Goal: Entertainment & Leisure: Consume media (video, audio)

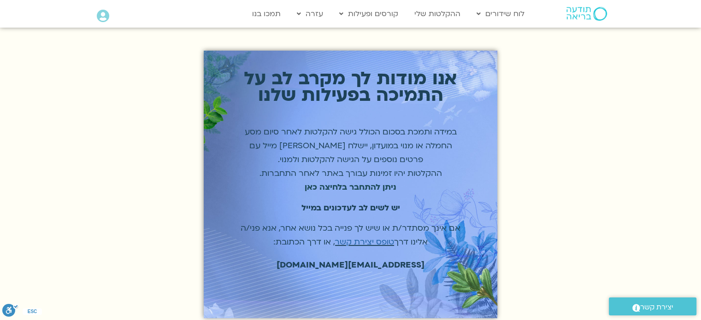
click at [343, 188] on strong "ניתן להתחבר בלחיצה כאן" at bounding box center [351, 187] width 92 height 11
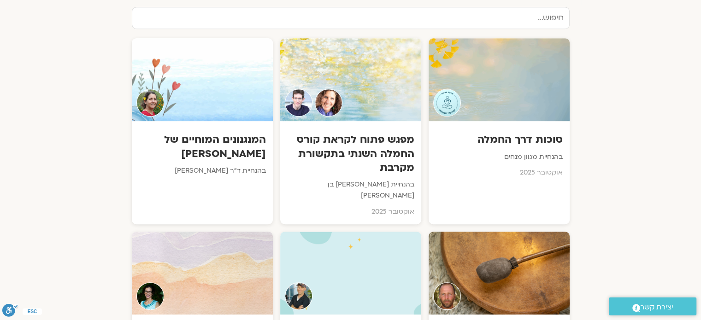
scroll to position [444, 0]
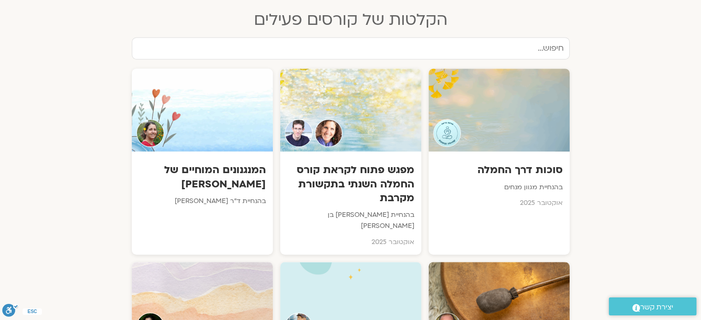
drag, startPoint x: 706, startPoint y: 125, endPoint x: 707, endPoint y: 53, distance: 72.3
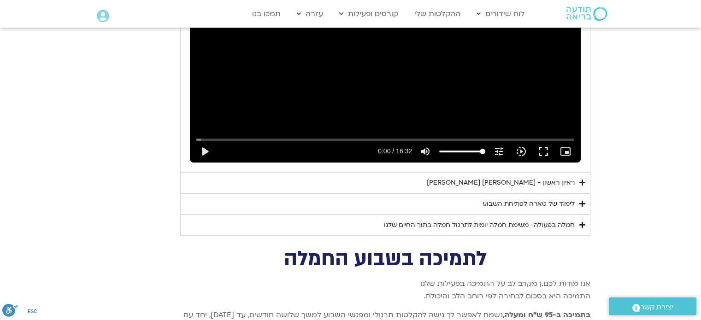
scroll to position [2931, 0]
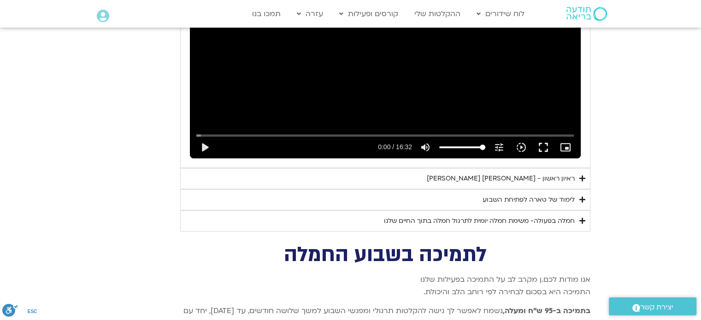
click at [582, 217] on icon "Accordion. Open links with Enter or Space, close with Escape, and navigate with…" at bounding box center [582, 220] width 6 height 7
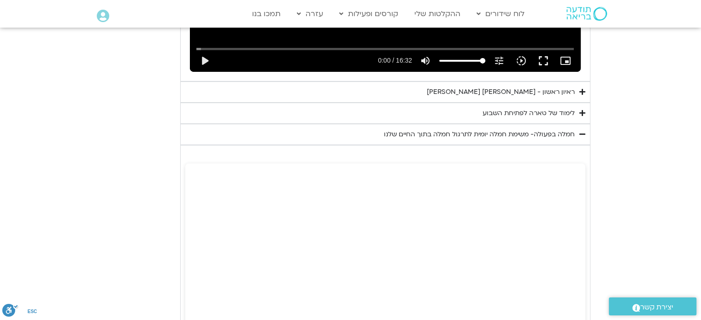
scroll to position [3022, 0]
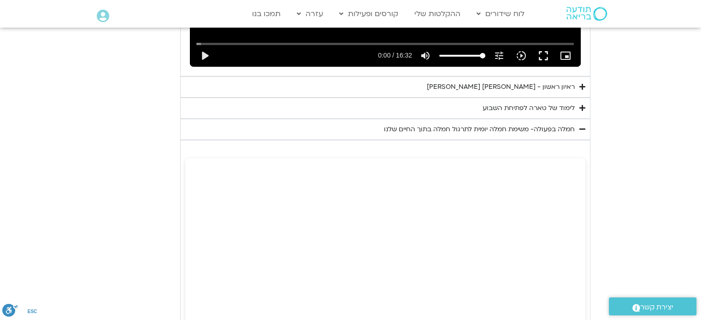
click at [581, 126] on icon "Accordion. Open links with Enter or Space, close with Escape, and navigate with…" at bounding box center [582, 129] width 6 height 7
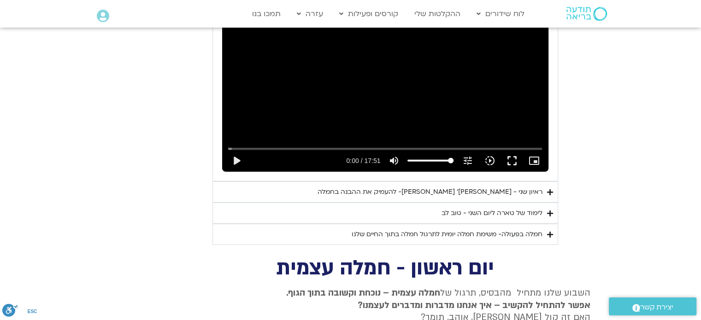
scroll to position [2412, 0]
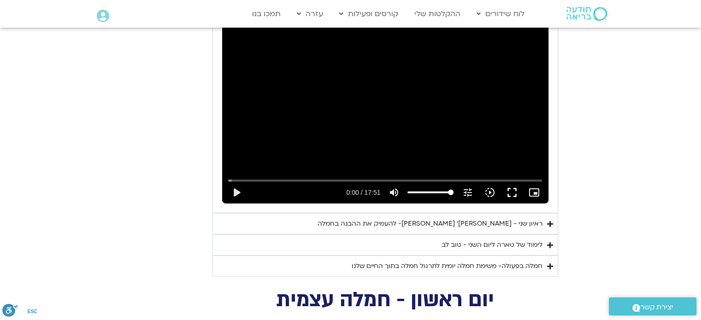
click at [465, 218] on div "ראיון שני - [PERSON_NAME]׳ [PERSON_NAME]- להעמיק את ההבנה בחמלה" at bounding box center [429, 223] width 225 height 11
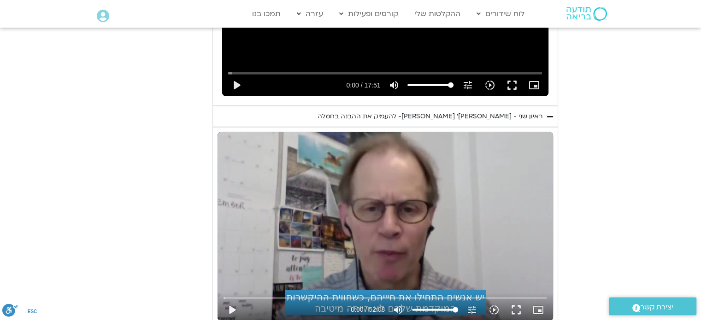
scroll to position [2549, 0]
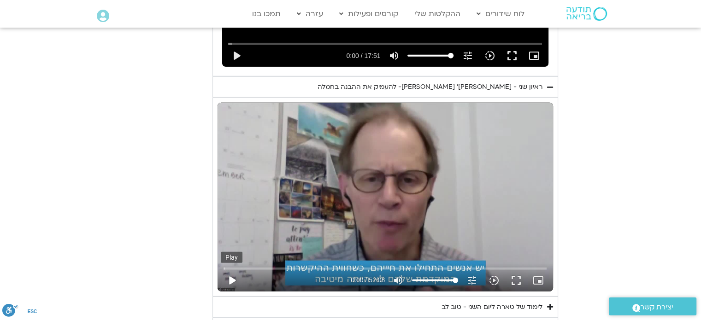
click at [230, 270] on button "play_arrow" at bounding box center [232, 281] width 22 height 22
click at [516, 270] on button "fullscreen" at bounding box center [516, 281] width 22 height 22
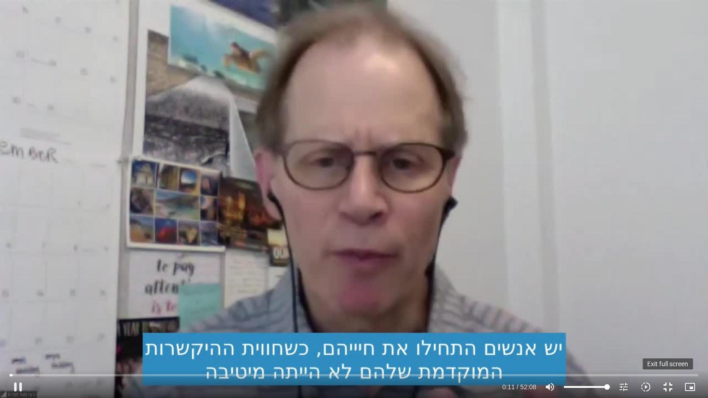
click at [666, 385] on button "fullscreen_exit" at bounding box center [668, 387] width 22 height 22
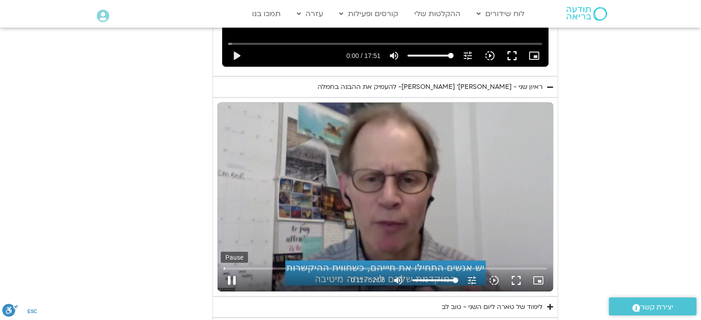
click at [230, 270] on button "pause" at bounding box center [232, 281] width 22 height 22
click at [231, 270] on button "play_arrow" at bounding box center [232, 281] width 22 height 22
click at [517, 270] on button "fullscreen" at bounding box center [516, 281] width 22 height 22
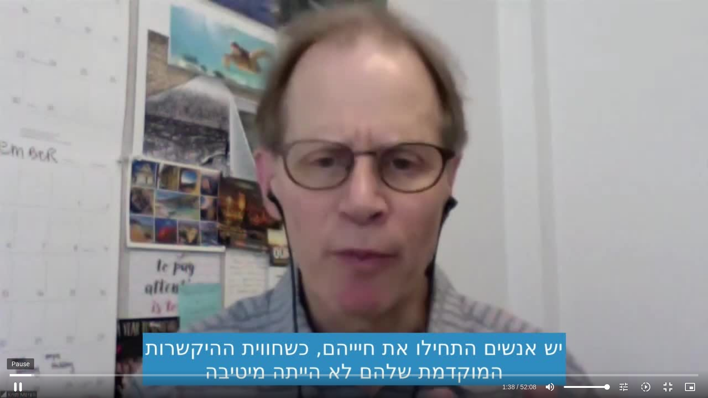
click at [22, 385] on button "pause" at bounding box center [18, 387] width 22 height 22
click at [11, 374] on input "Seek" at bounding box center [354, 375] width 688 height 6
click at [18, 386] on button "play_arrow" at bounding box center [18, 387] width 22 height 22
click at [18, 386] on button "pause" at bounding box center [18, 387] width 22 height 22
type input "1.201996"
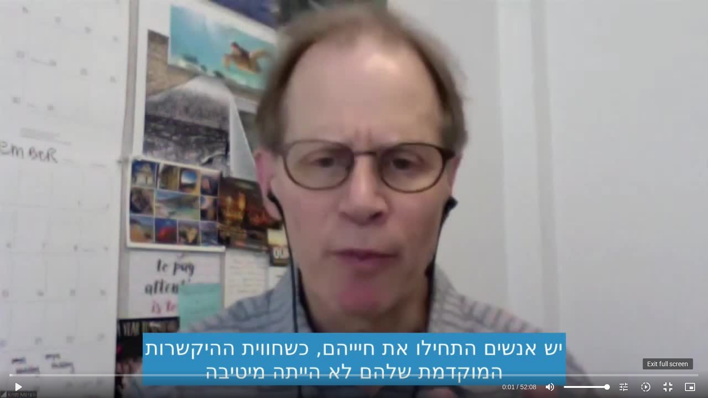
click at [666, 387] on button "fullscreen_exit" at bounding box center [668, 387] width 22 height 22
